Goal: Information Seeking & Learning: Learn about a topic

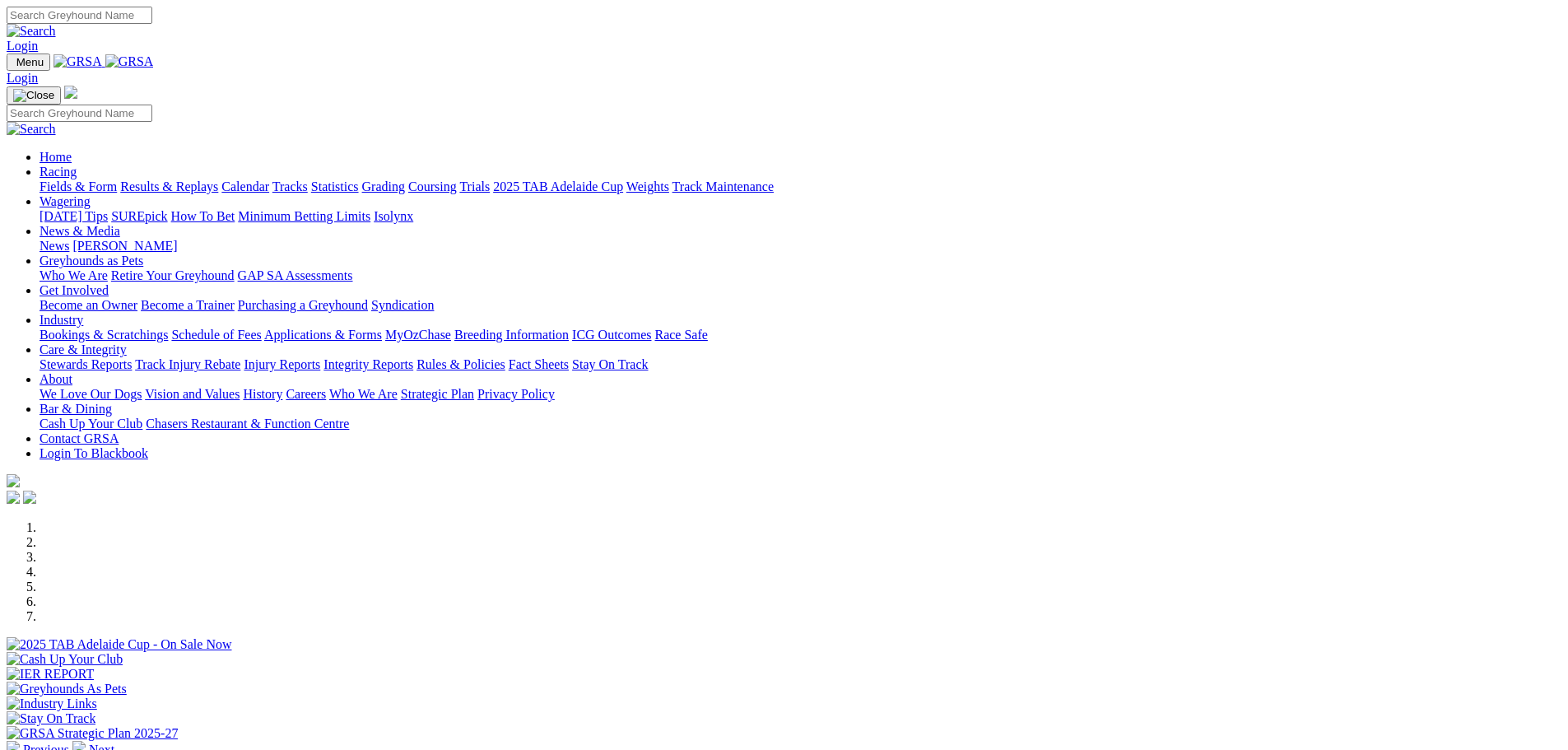
scroll to position [494, 0]
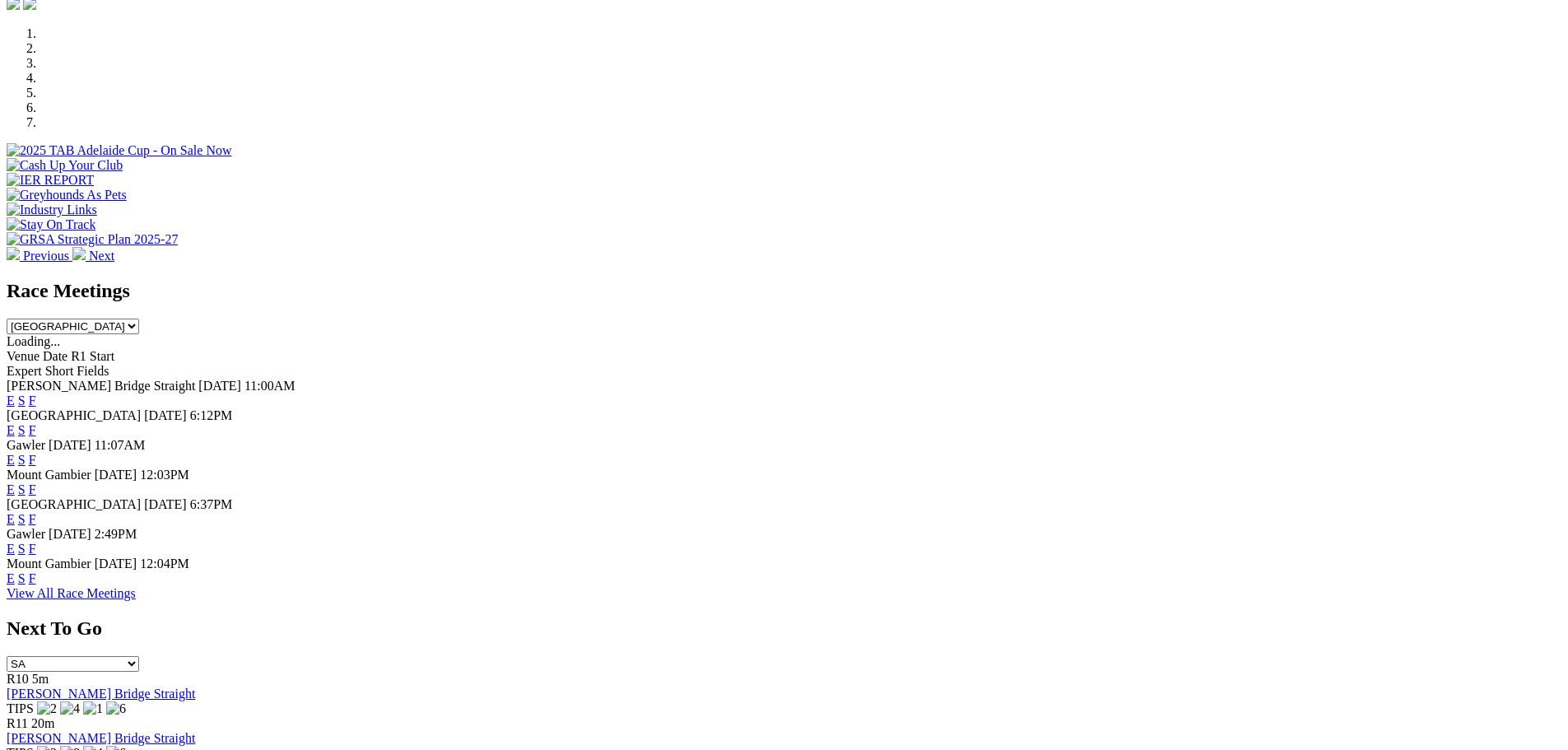
click at [36, 585] on link "F" at bounding box center [33, 578] width 8 height 14
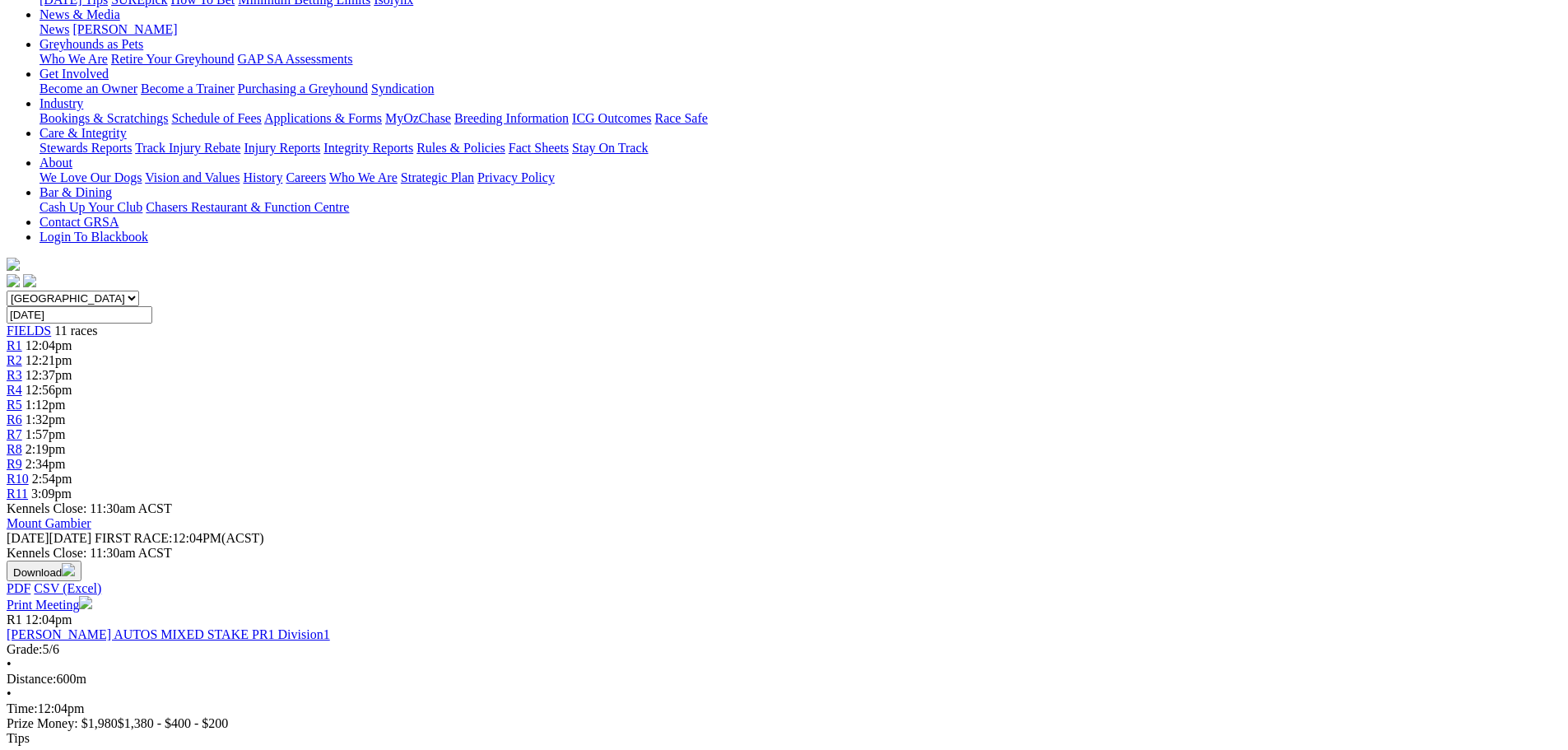
scroll to position [246, 0]
drag, startPoint x: 1142, startPoint y: 299, endPoint x: 879, endPoint y: 307, distance: 263.1
drag, startPoint x: 879, startPoint y: 307, endPoint x: 846, endPoint y: 307, distance: 33.0
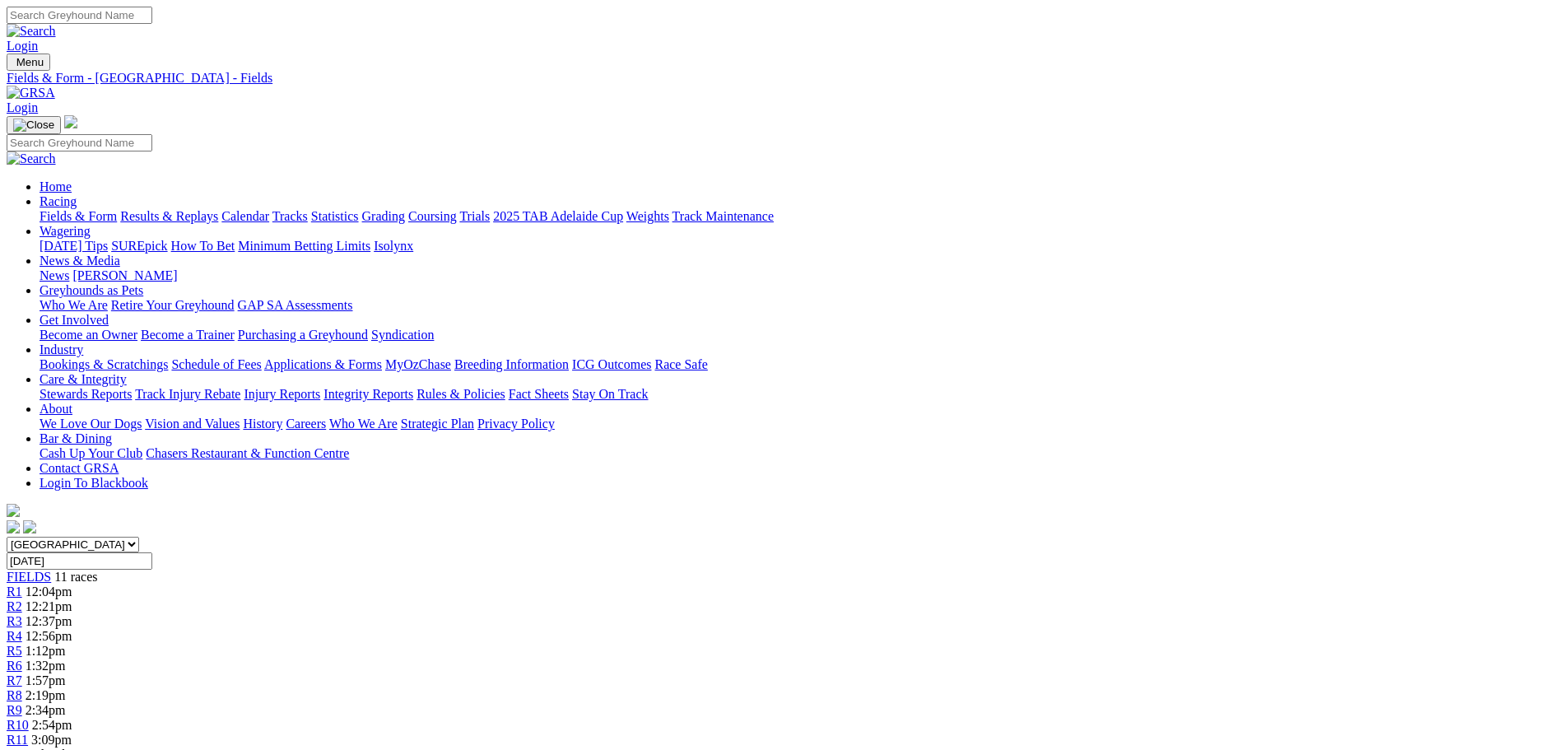
scroll to position [246, 0]
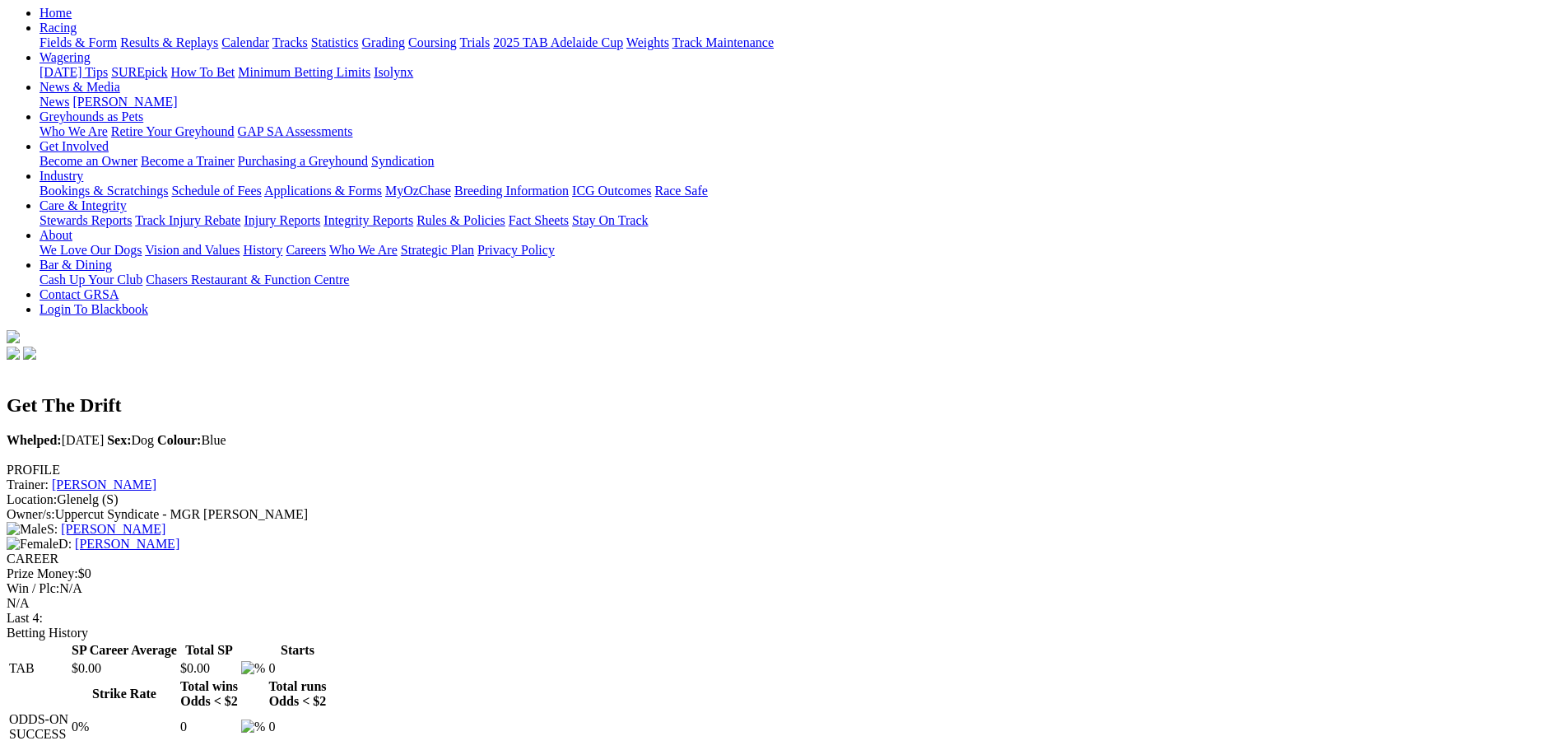
scroll to position [165, 0]
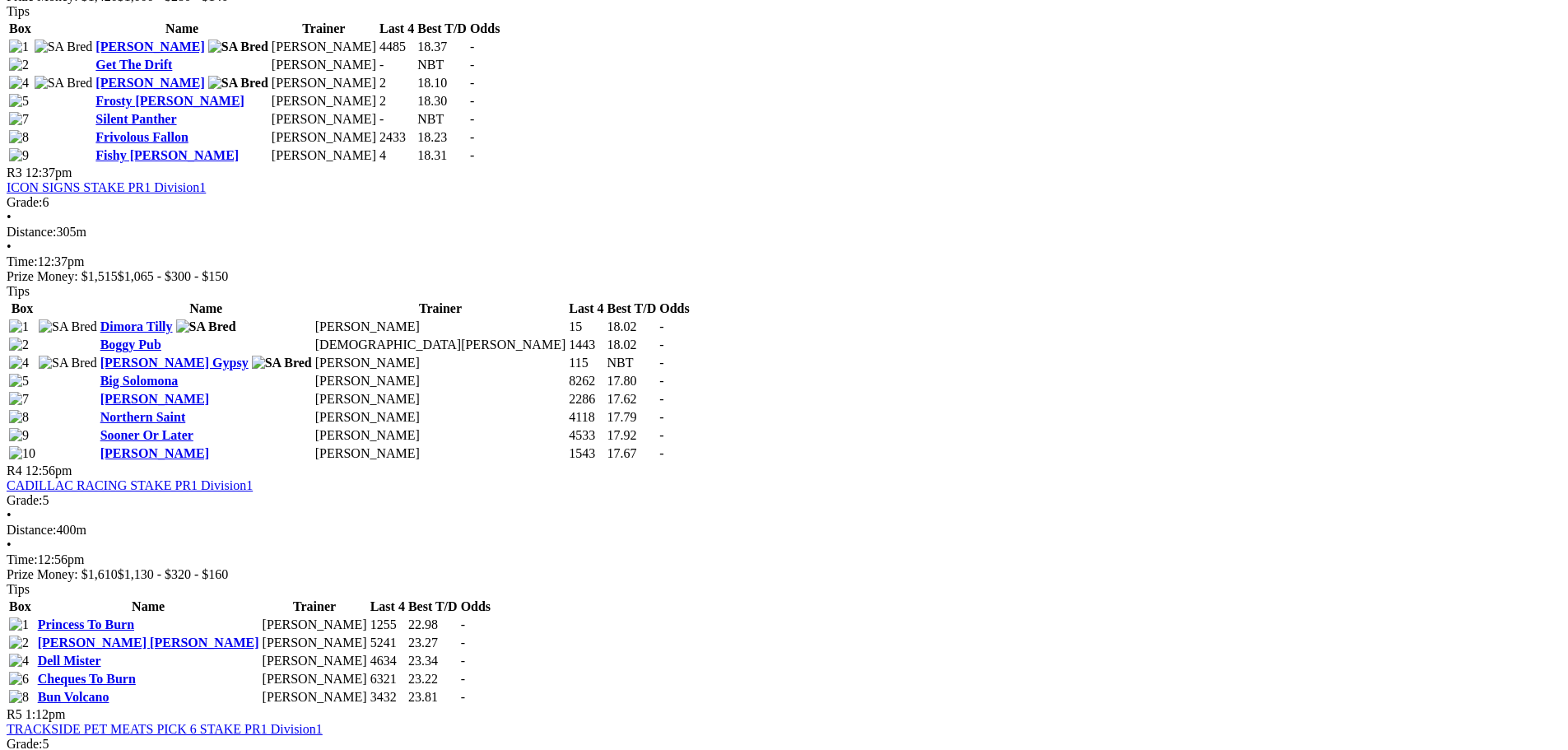
scroll to position [1070, 0]
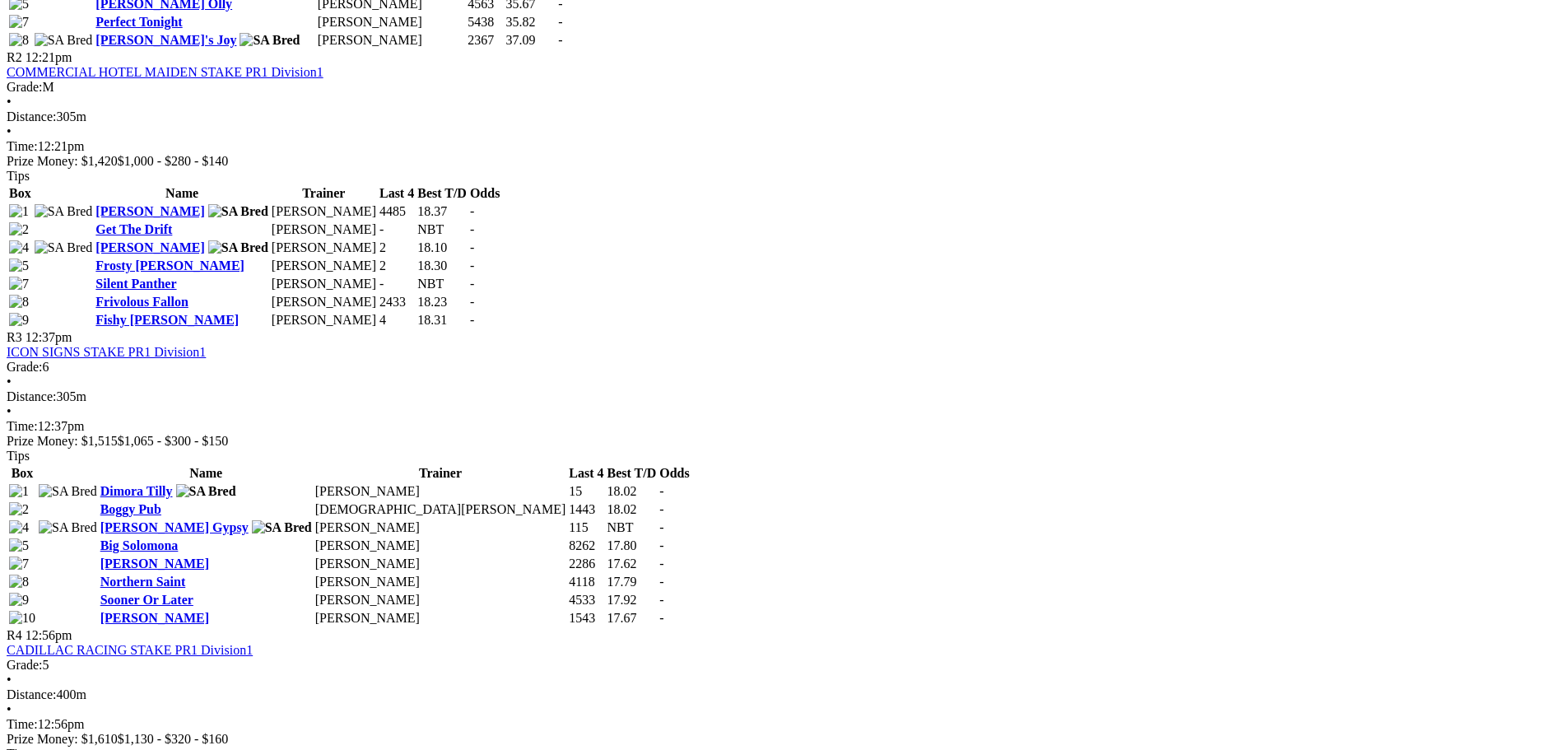
drag, startPoint x: 572, startPoint y: 454, endPoint x: 467, endPoint y: 452, distance: 105.0
drag, startPoint x: 1273, startPoint y: 414, endPoint x: 788, endPoint y: 215, distance: 524.2
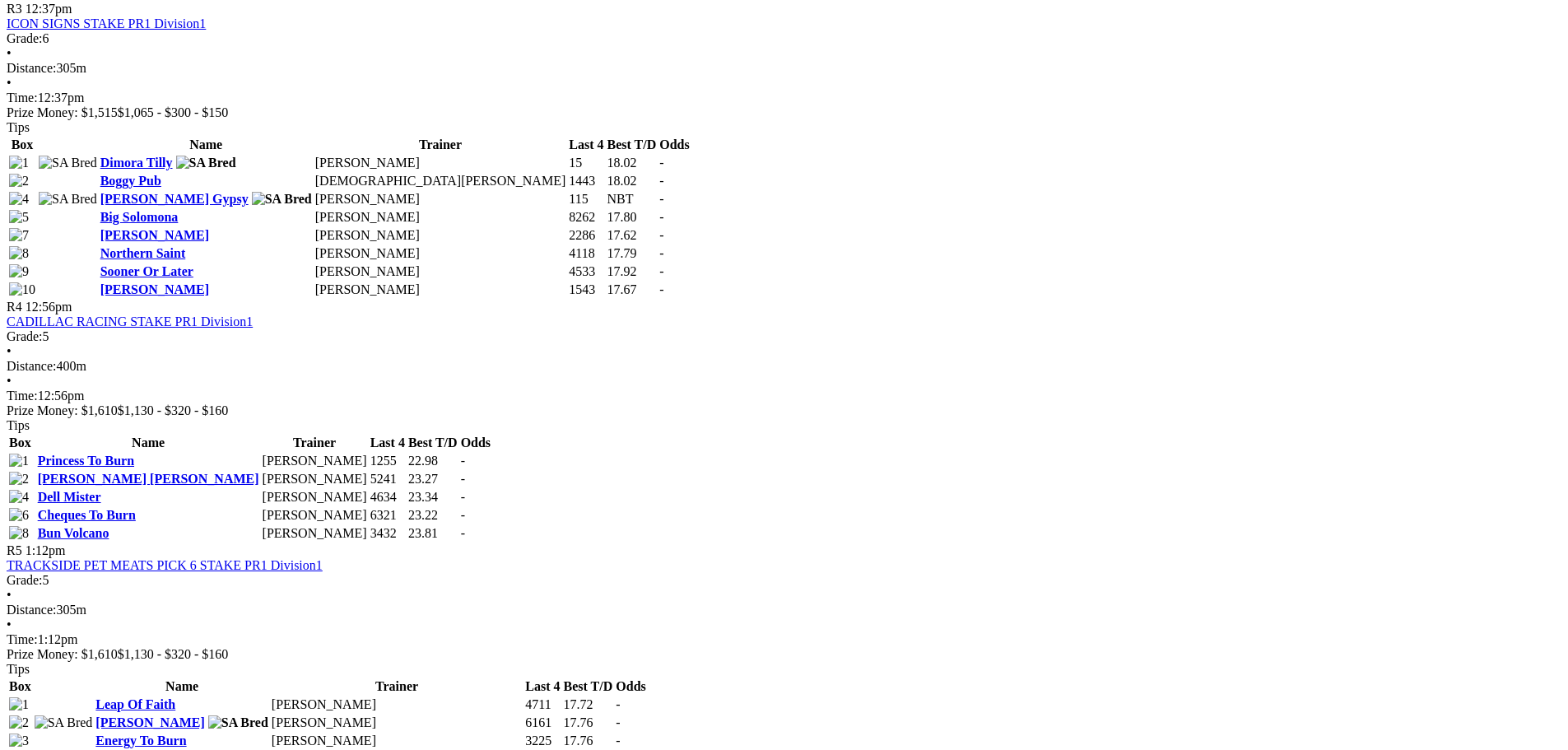
scroll to position [1399, 0]
drag, startPoint x: 1093, startPoint y: 509, endPoint x: 870, endPoint y: 508, distance: 223.0
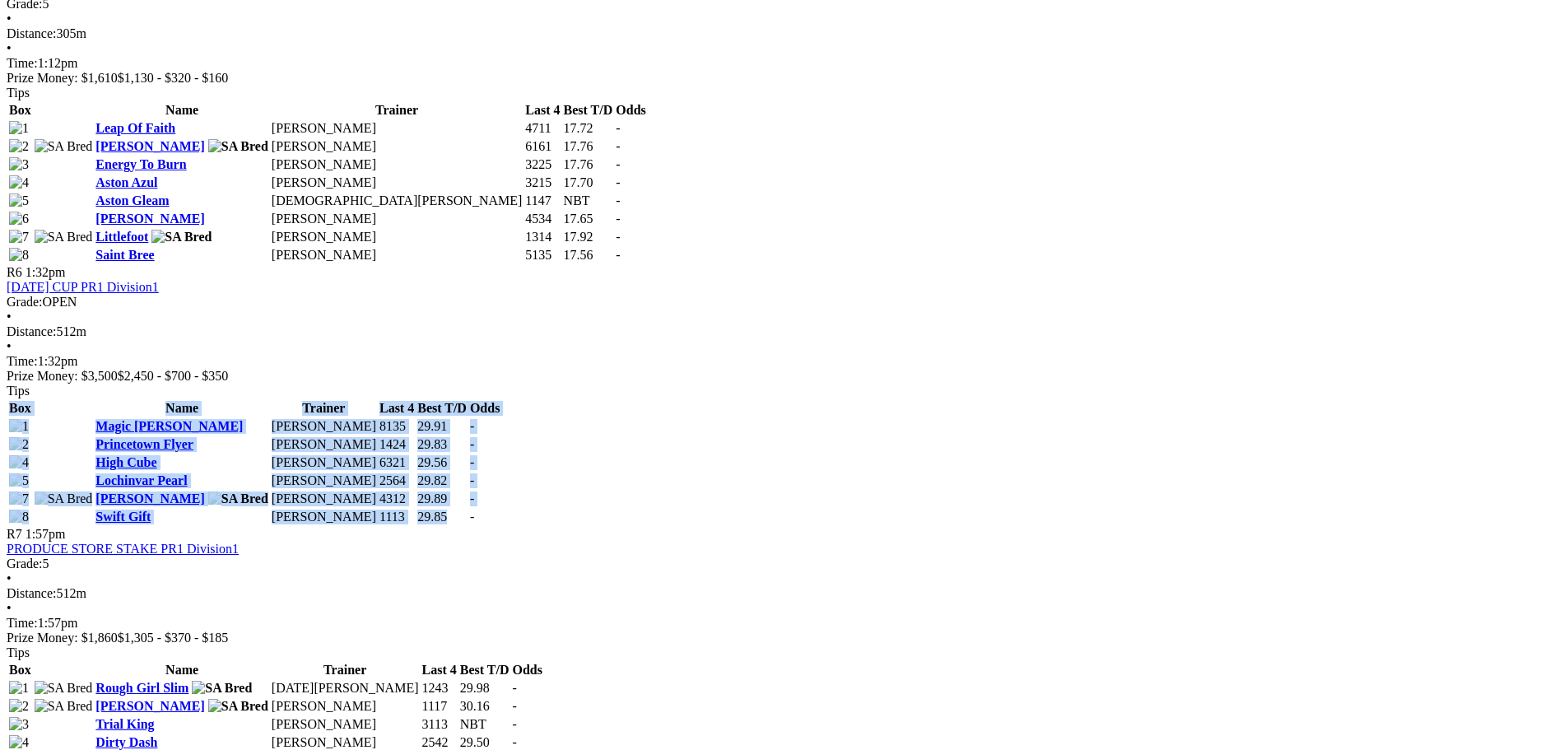
scroll to position [1976, 0]
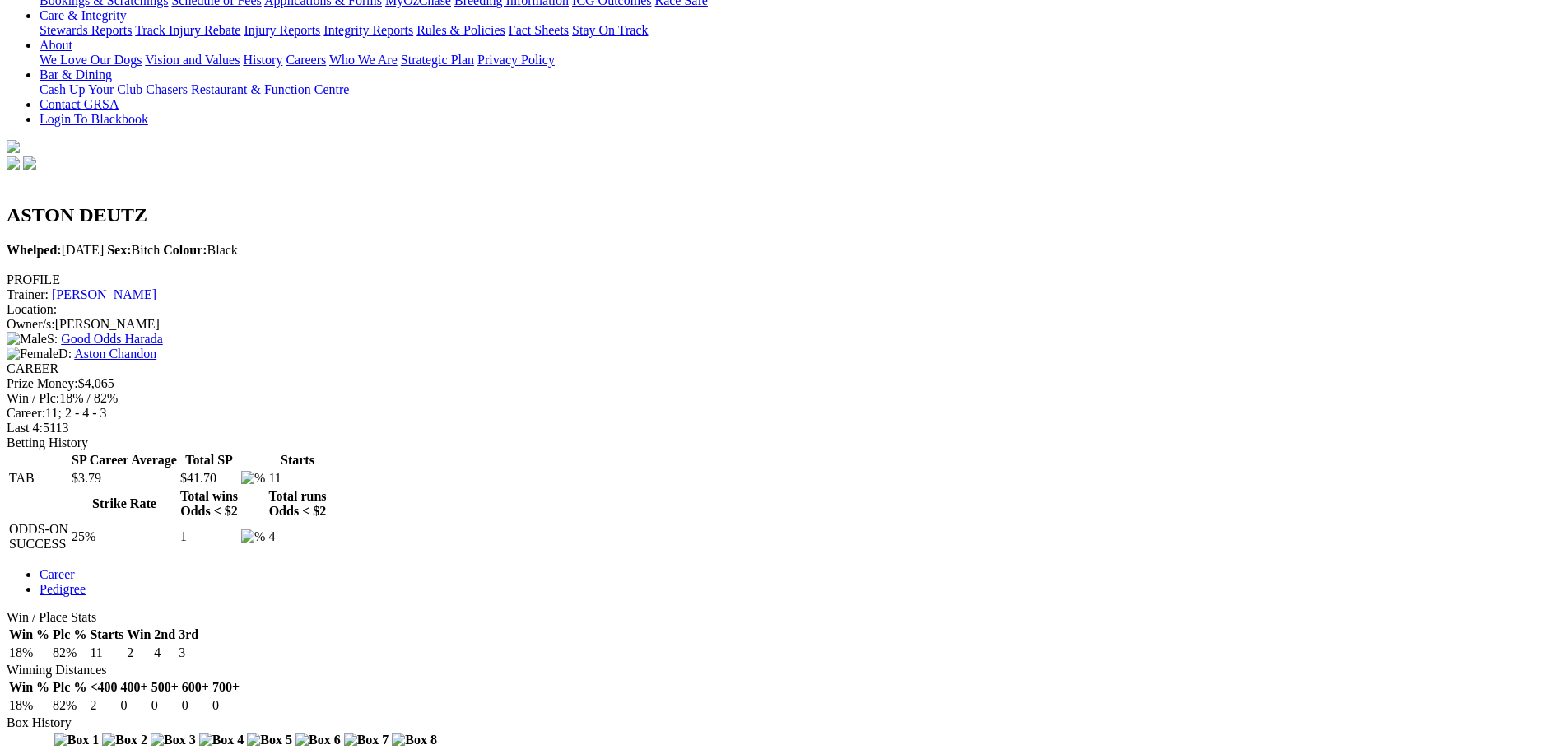
scroll to position [329, 0]
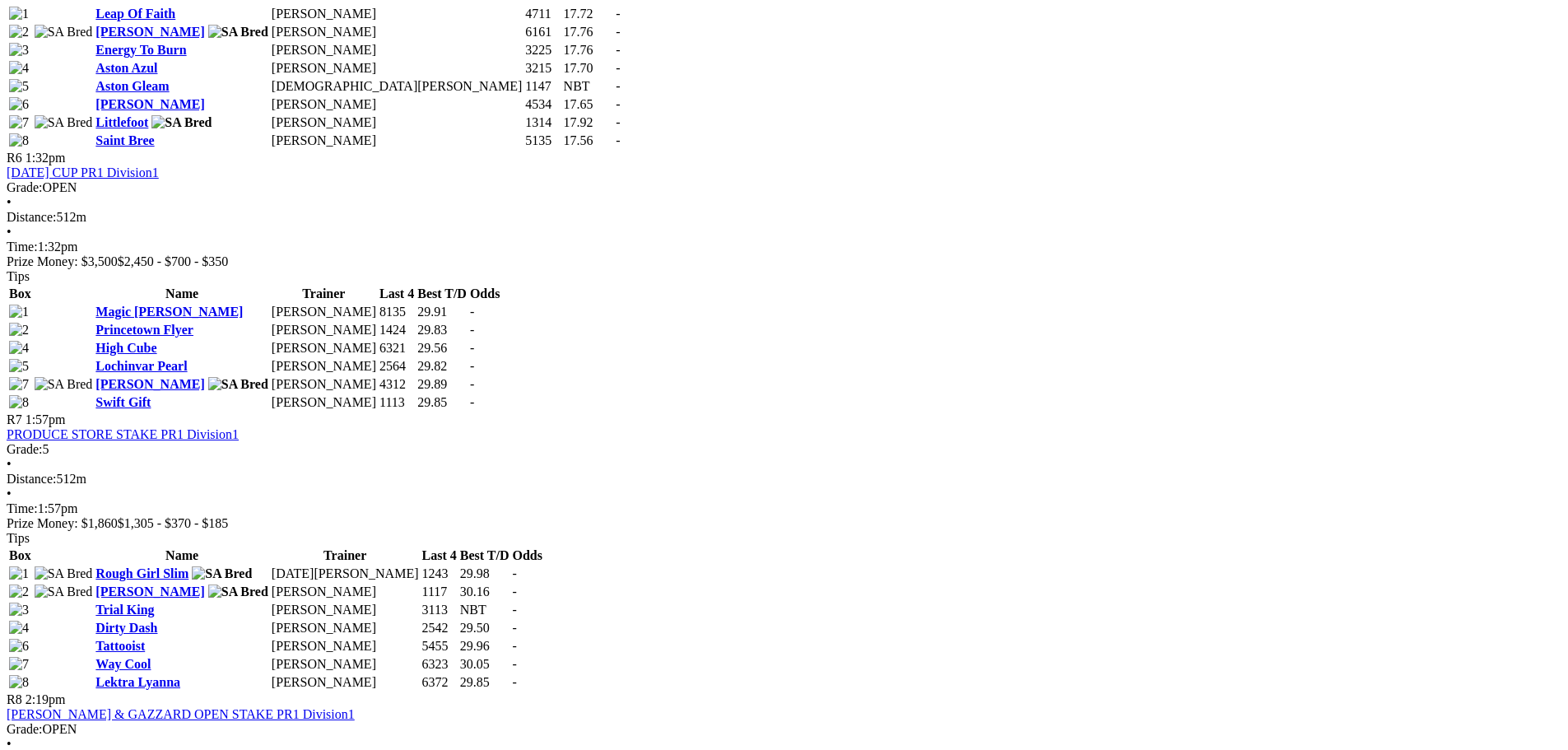
scroll to position [1957, 0]
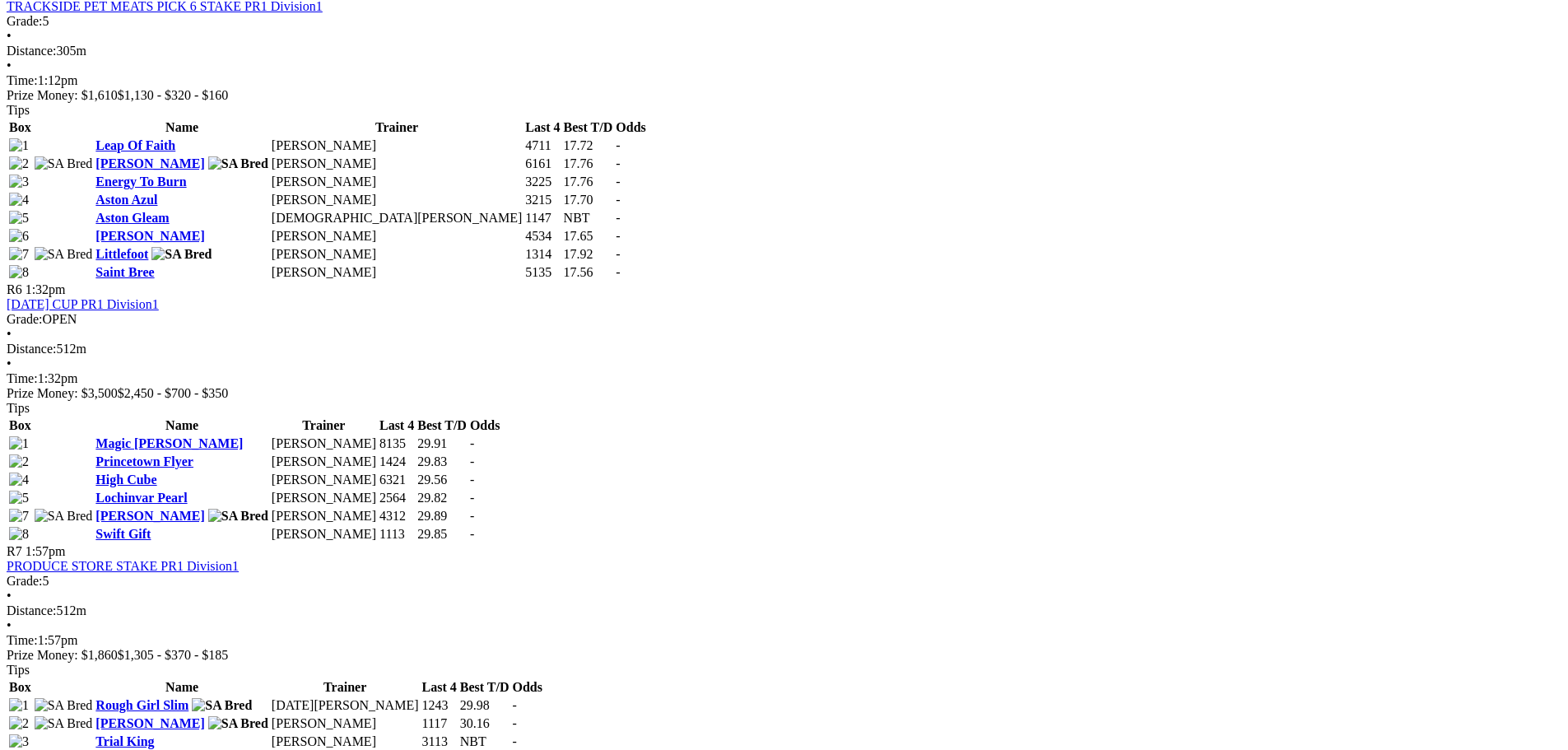
drag, startPoint x: 1277, startPoint y: 358, endPoint x: 851, endPoint y: 148, distance: 474.9
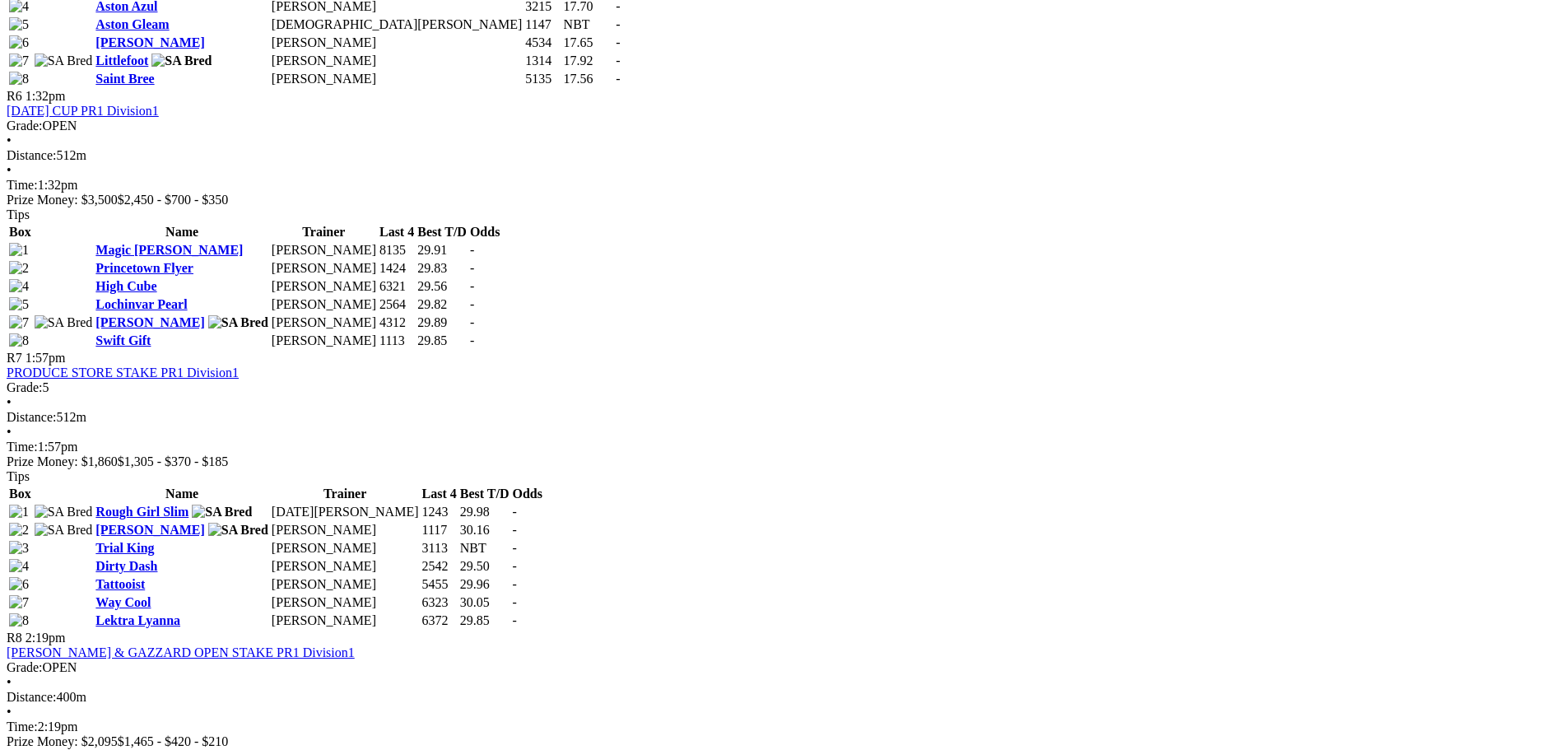
scroll to position [2122, 0]
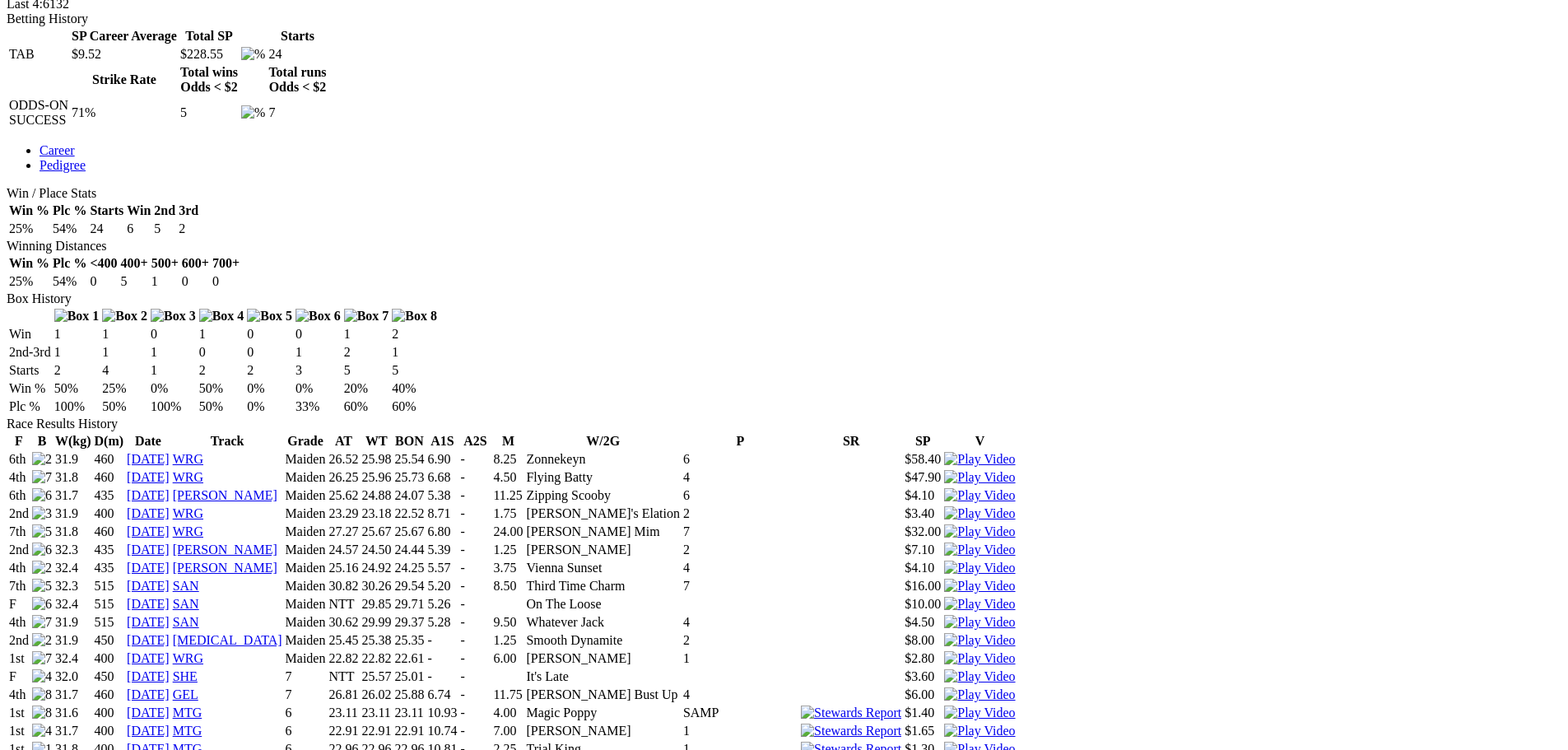
scroll to position [988, 0]
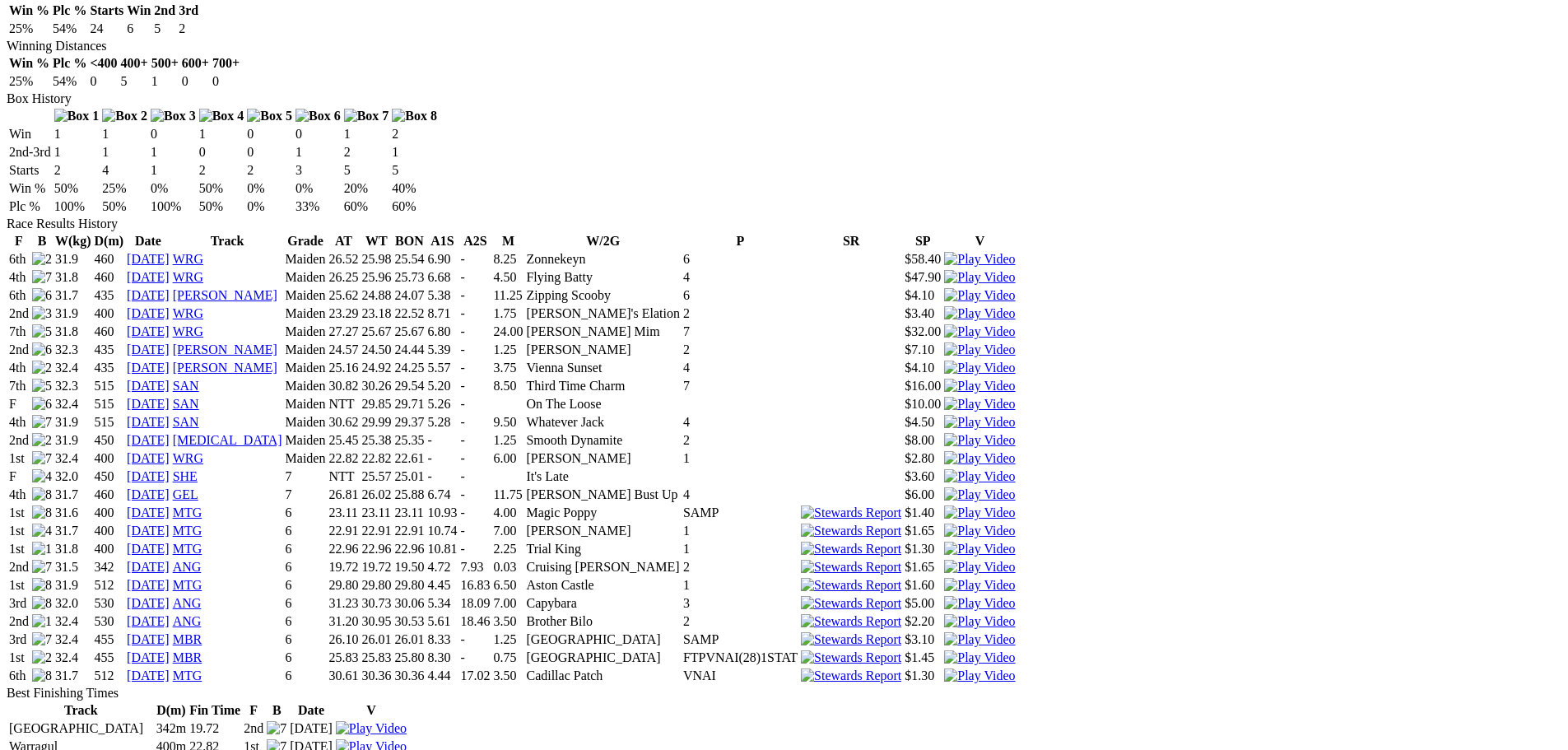
drag, startPoint x: 927, startPoint y: 252, endPoint x: 328, endPoint y: 258, distance: 599.0
click at [328, 649] on tr "1st 32.4 455 07 Sep 25 MBR 6 25.83 25.83 25.80 8.30 - 0.75 Talbot Road FTPVNAI(…" at bounding box center [512, 657] width 1008 height 16
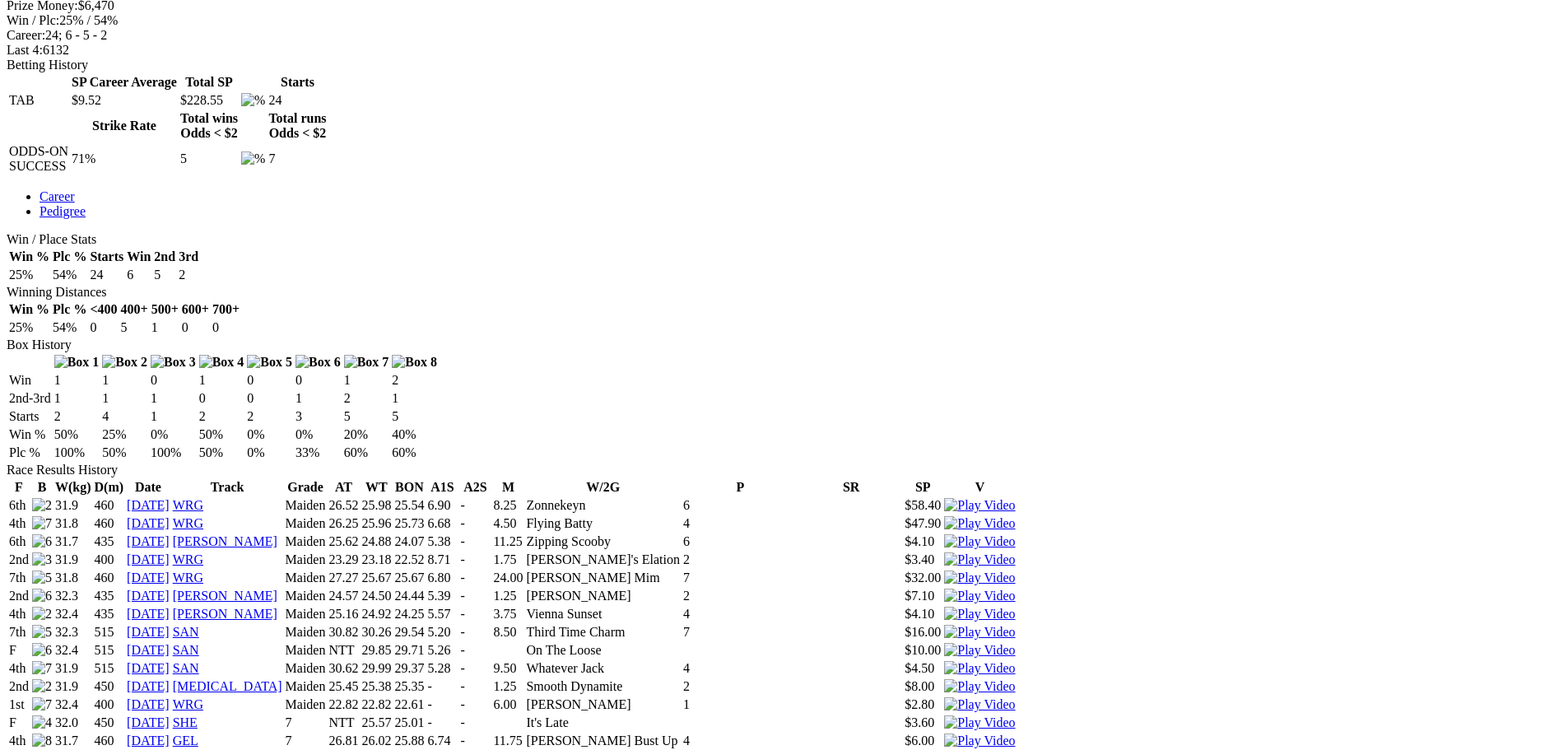
scroll to position [740, 0]
drag, startPoint x: 548, startPoint y: 524, endPoint x: 510, endPoint y: 527, distance: 38.1
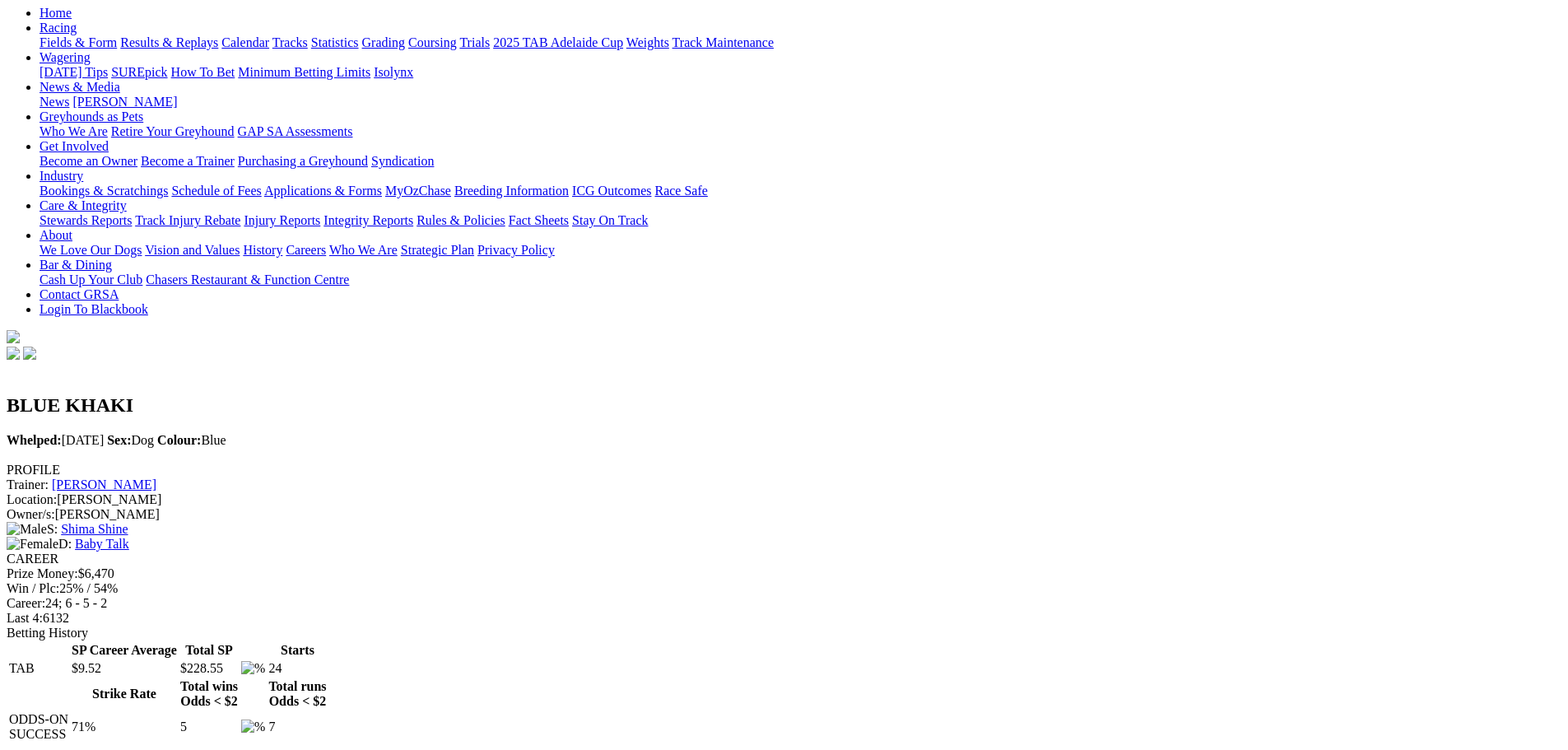
scroll to position [0, 0]
